Goal: Information Seeking & Learning: Learn about a topic

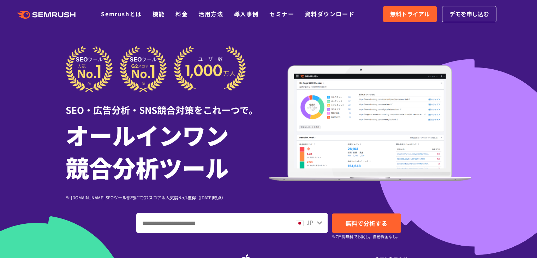
click at [250, 14] on link "導入事例" at bounding box center [246, 14] width 25 height 8
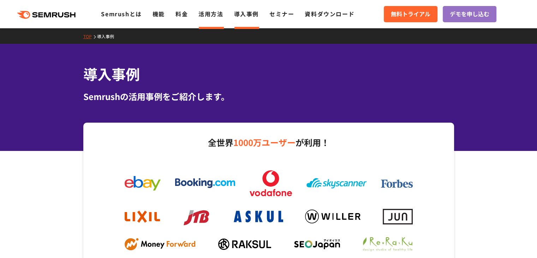
click at [216, 16] on link "活用方法" at bounding box center [210, 14] width 25 height 8
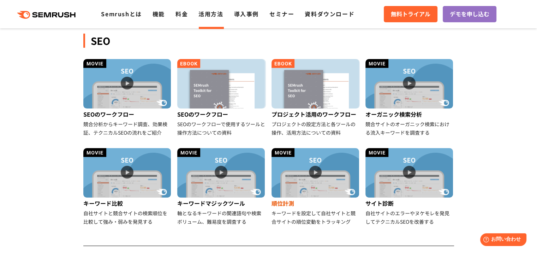
scroll to position [212, 0]
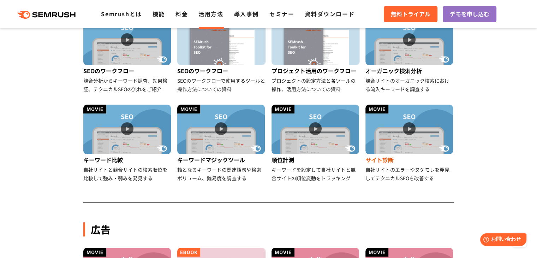
click at [414, 142] on img at bounding box center [409, 128] width 88 height 49
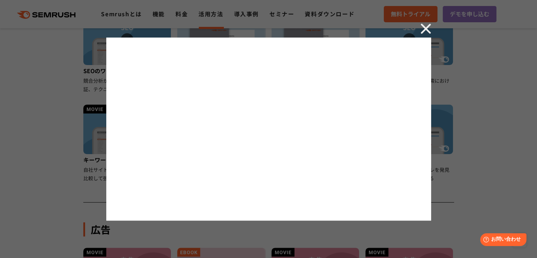
click at [57, 157] on div at bounding box center [268, 129] width 537 height 258
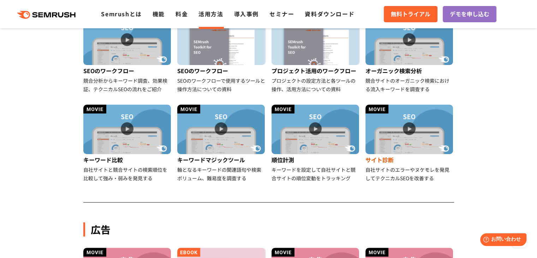
click at [412, 133] on img at bounding box center [409, 128] width 88 height 49
